Goal: Information Seeking & Learning: Learn about a topic

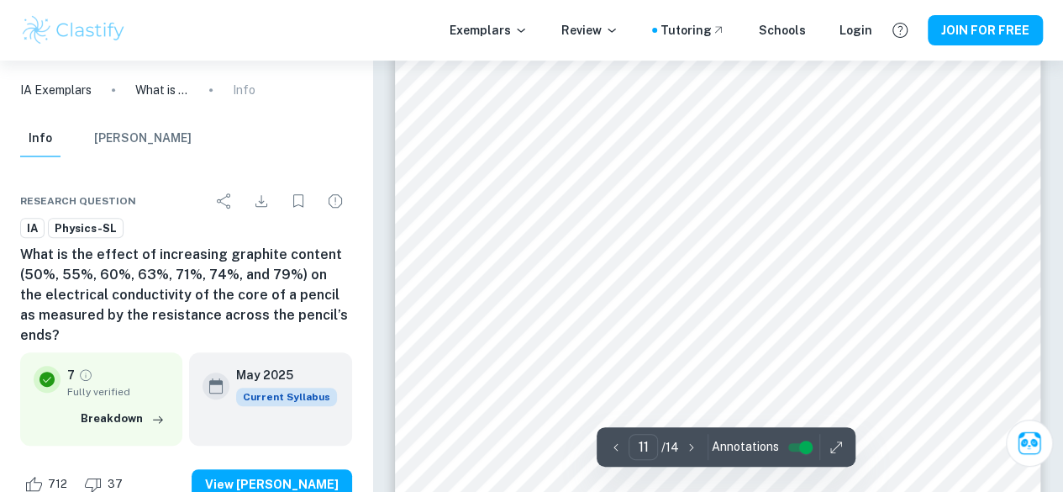
scroll to position [9883, 0]
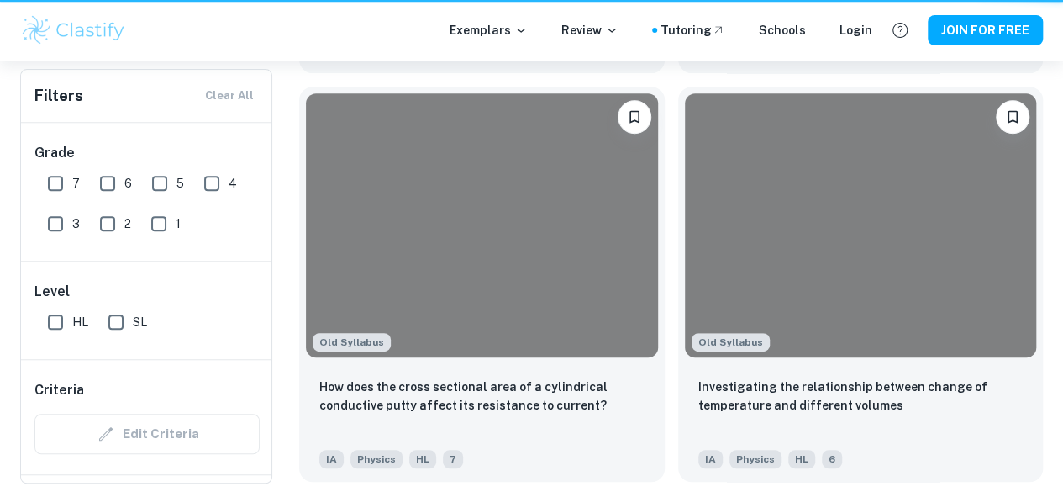
scroll to position [456, 0]
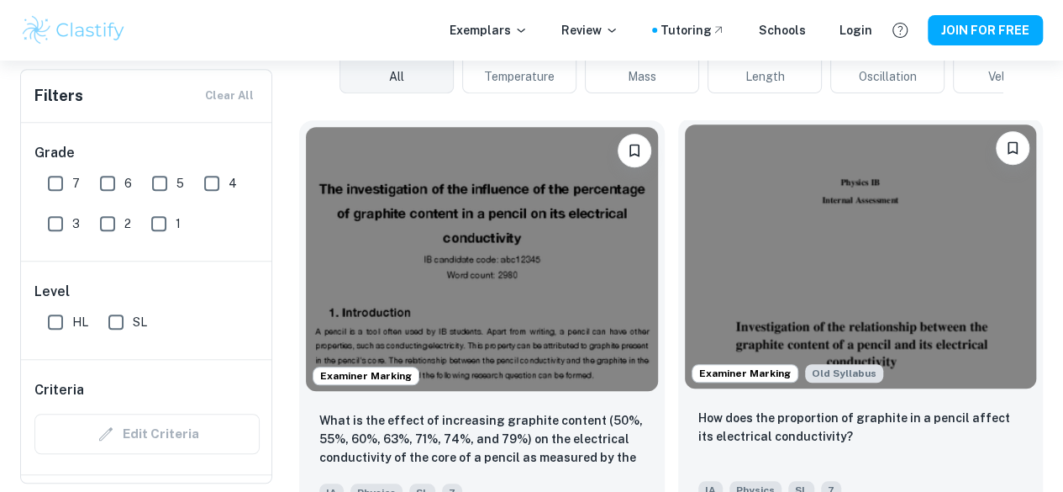
click at [685, 241] on img at bounding box center [861, 256] width 352 height 264
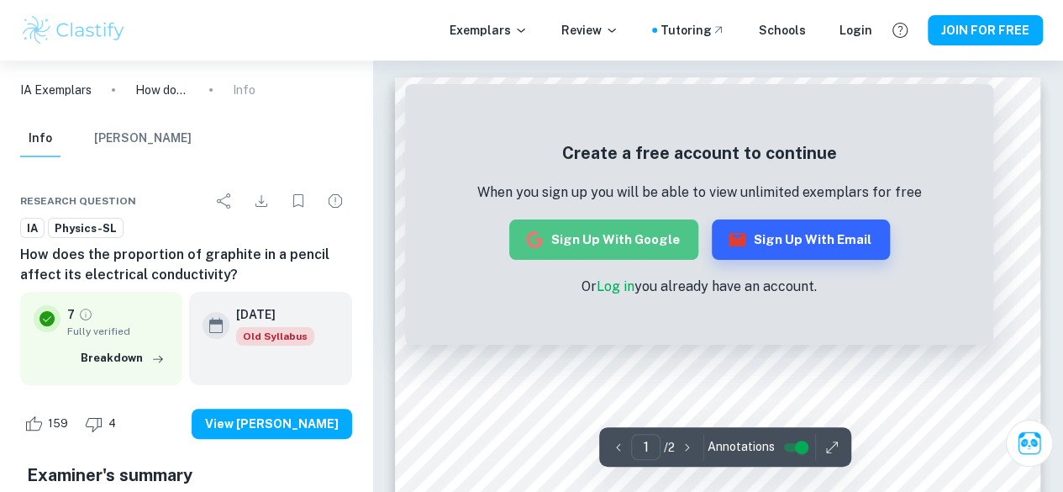
click at [619, 246] on button "Sign up with Google" at bounding box center [603, 239] width 189 height 40
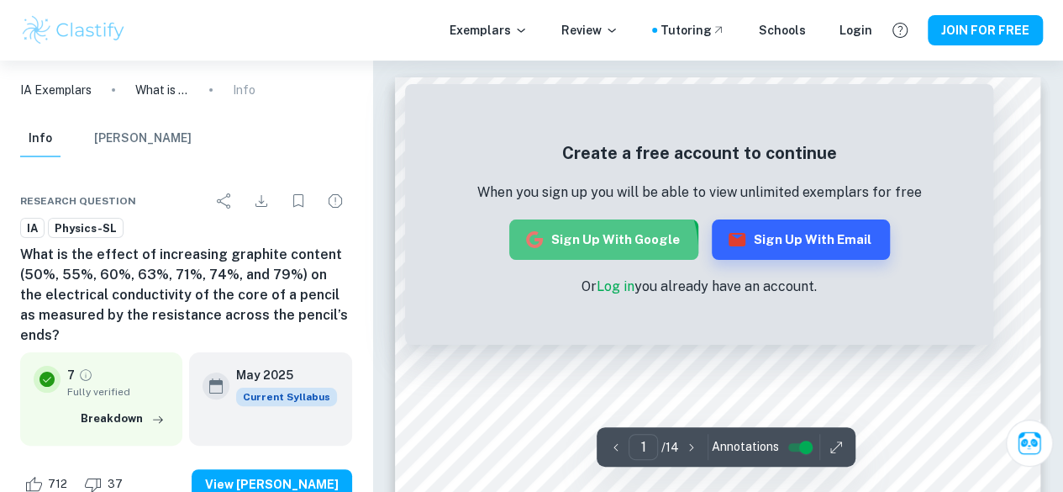
click at [587, 252] on button "Sign up with Google" at bounding box center [603, 239] width 189 height 40
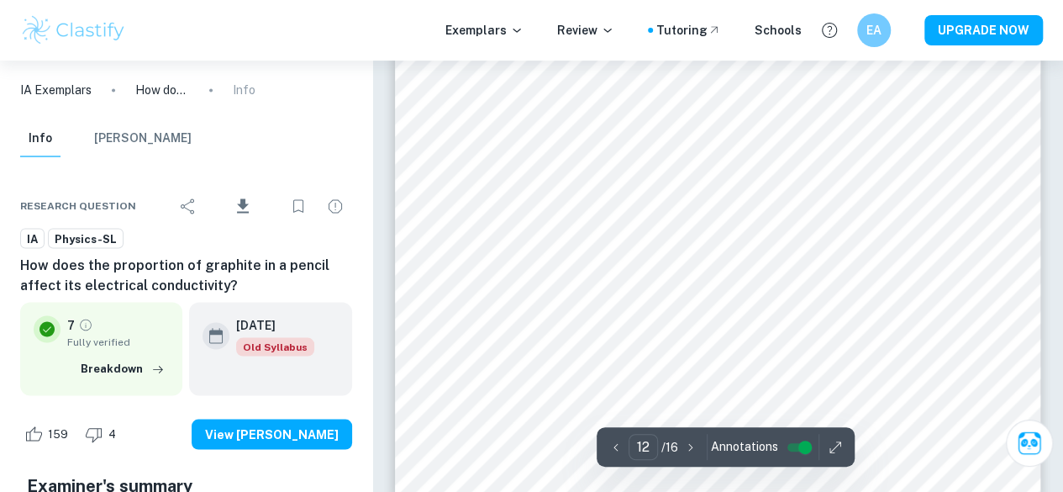
scroll to position [10949, 0]
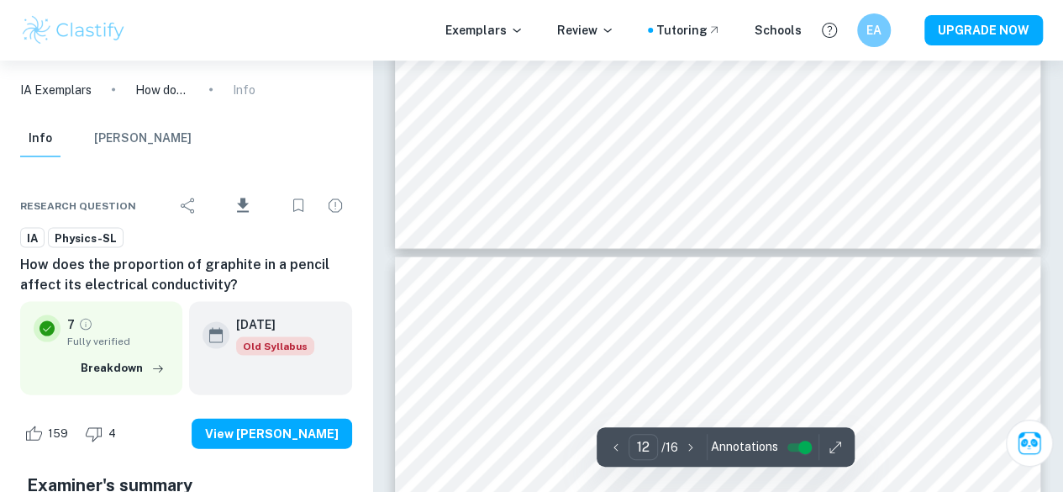
type input "13"
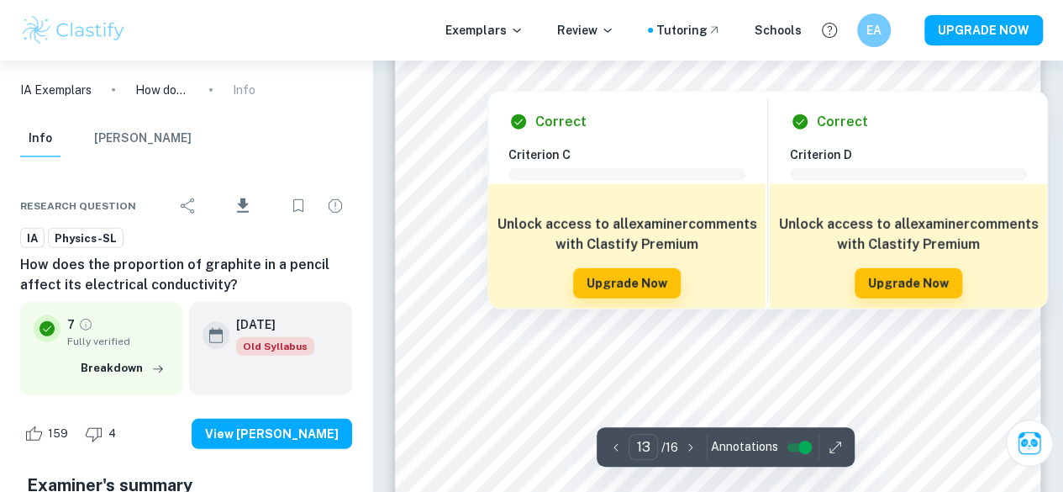
scroll to position [11758, 0]
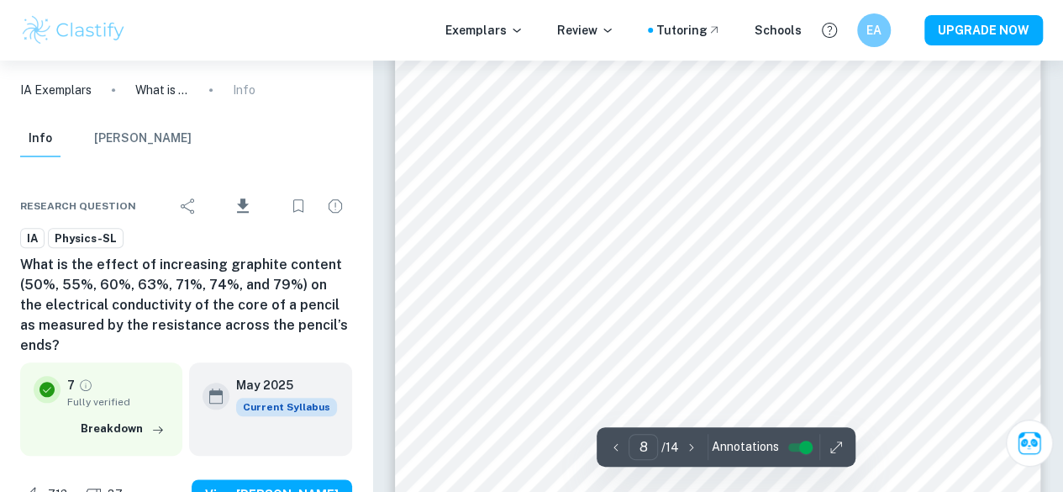
scroll to position [7129, 0]
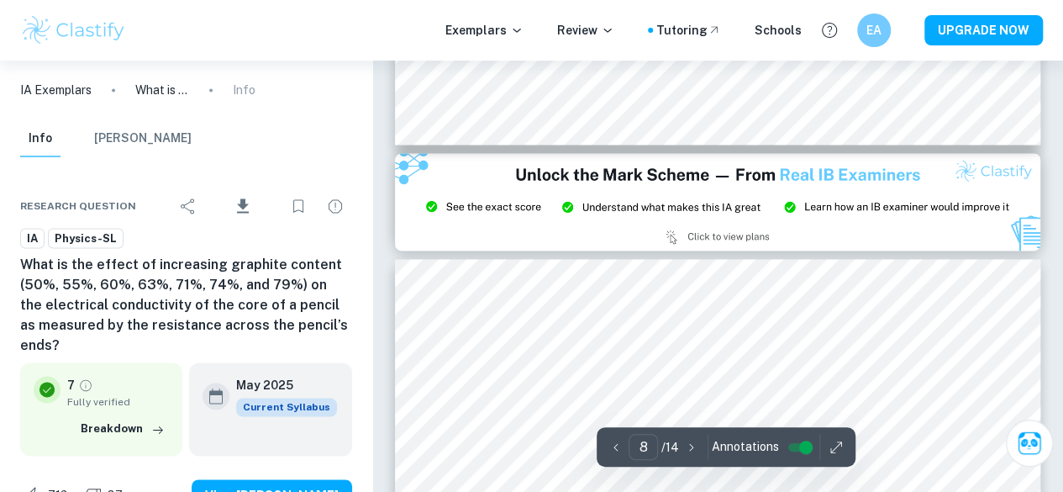
type input "9"
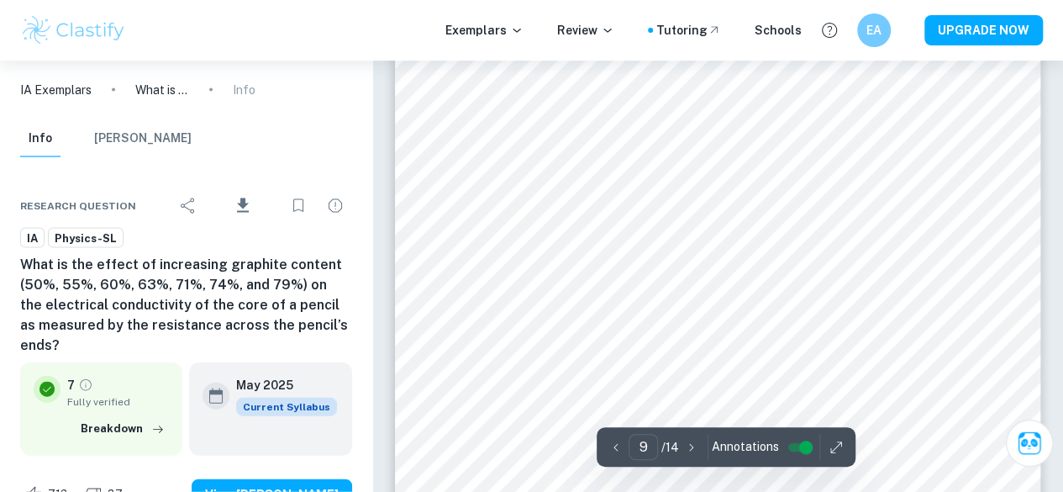
scroll to position [8067, 0]
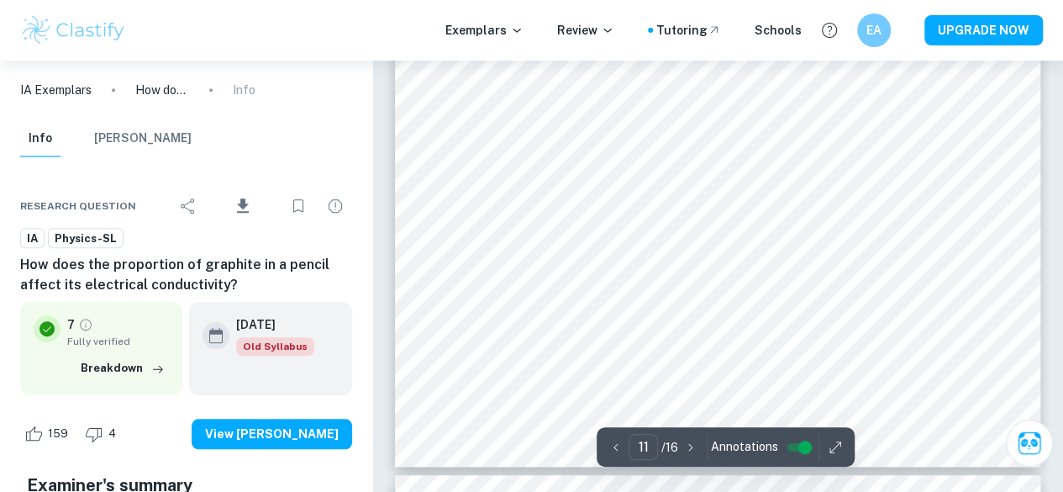
scroll to position [10049, 0]
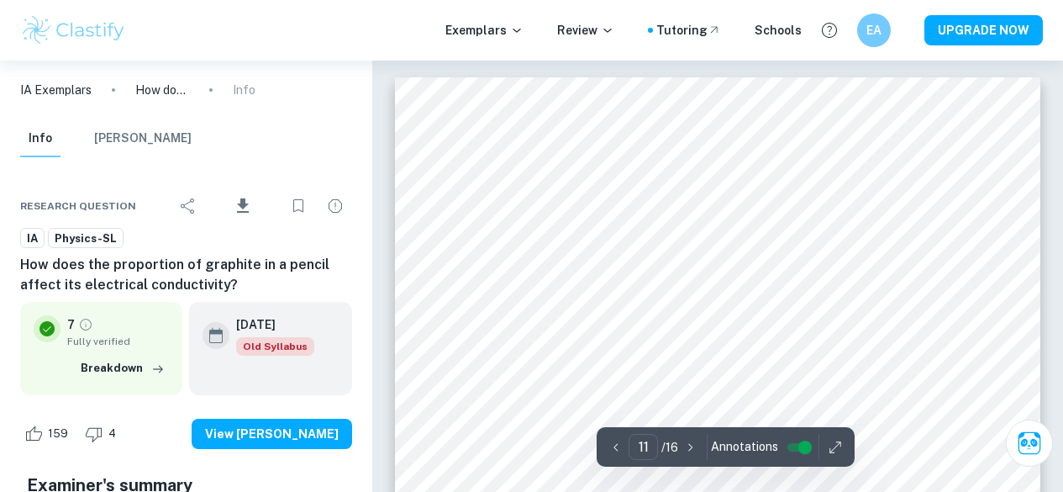
scroll to position [9865, 0]
